Goal: Information Seeking & Learning: Learn about a topic

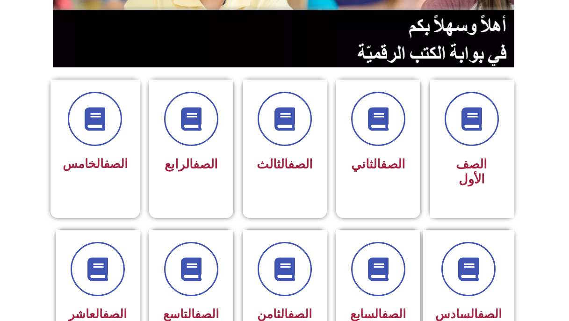
scroll to position [193, 0]
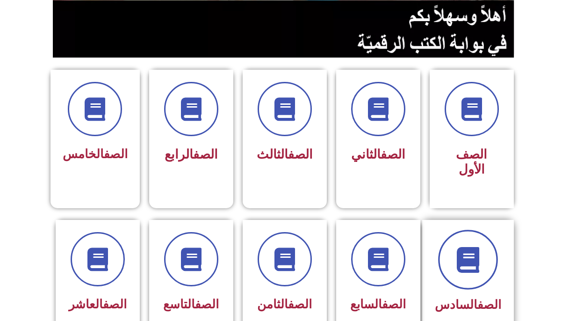
click at [474, 246] on icon at bounding box center [468, 259] width 26 height 26
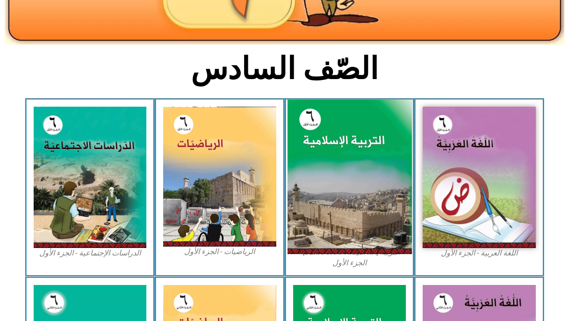
scroll to position [193, 0]
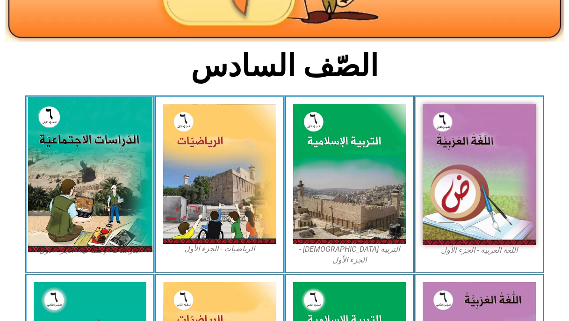
click at [112, 191] on img at bounding box center [90, 174] width 124 height 155
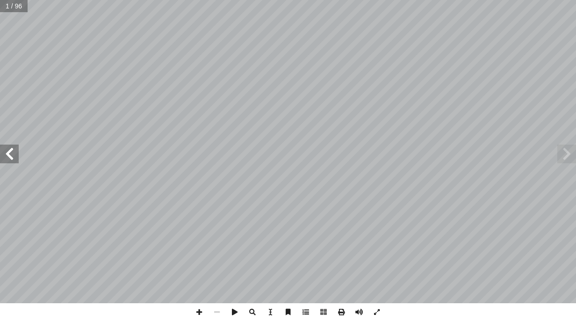
click at [300, 311] on span at bounding box center [306, 312] width 18 height 18
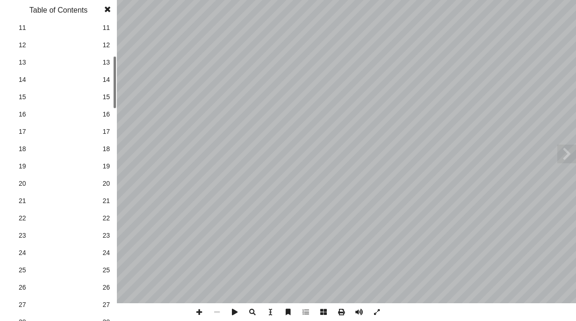
click at [102, 82] on link "14 14" at bounding box center [57, 79] width 105 height 17
click at [87, 264] on span "27" at bounding box center [58, 268] width 79 height 10
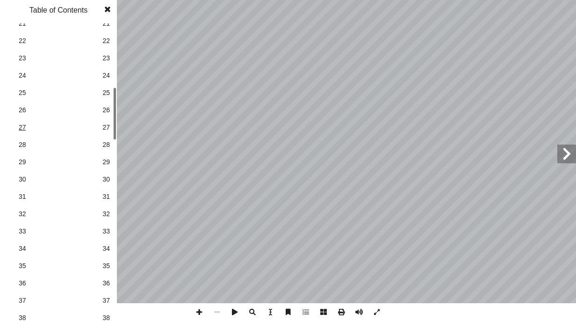
click at [152, 121] on div "22 نا: ْ م َّ ل َ ع َ ت ُ ن ْ ح َ ن الحقائق والوقائع ِ بقلب ُ نا الفلسطيني، فيق…" at bounding box center [288, 160] width 576 height 321
click at [104, 230] on span "33" at bounding box center [105, 231] width 7 height 10
click at [128, 113] on div "28 تي: أ ا بما ي ُ نقوم ّ ، ثم َ تية آ ا ال َ الخريطة أ ا َ ر ْ ق َ ن :) ٣ شاط …" at bounding box center [288, 160] width 576 height 321
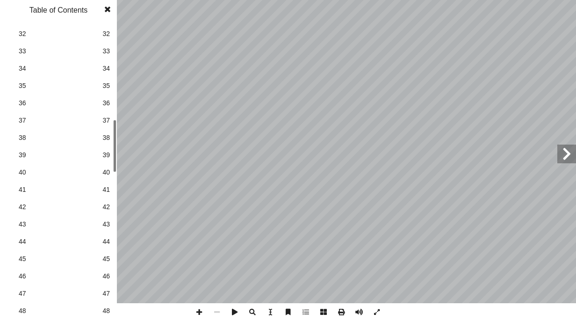
click at [104, 243] on span "44" at bounding box center [105, 241] width 7 height 10
click at [105, 216] on link "43 43" at bounding box center [57, 223] width 105 height 17
click at [105, 184] on link "41 41" at bounding box center [57, 189] width 105 height 17
click at [105, 152] on span "39" at bounding box center [105, 155] width 7 height 10
click at [107, 136] on span "38" at bounding box center [105, 138] width 7 height 10
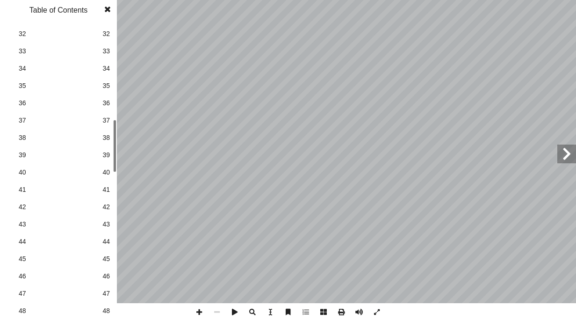
click at [107, 136] on span "38" at bounding box center [105, 138] width 7 height 10
click at [105, 123] on span "37" at bounding box center [105, 120] width 7 height 10
click at [107, 84] on span "35" at bounding box center [105, 86] width 7 height 10
click at [110, 14] on span at bounding box center [107, 9] width 17 height 19
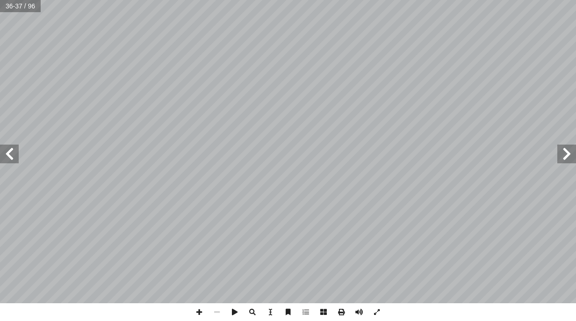
click at [10, 153] on span at bounding box center [9, 153] width 19 height 19
click at [570, 153] on span at bounding box center [566, 153] width 19 height 19
click at [569, 153] on span at bounding box center [566, 153] width 19 height 19
click at [196, 309] on span at bounding box center [199, 312] width 18 height 18
drag, startPoint x: -21, startPoint y: 341, endPoint x: -21, endPoint y: 148, distance: 193.0
